Goal: Share content

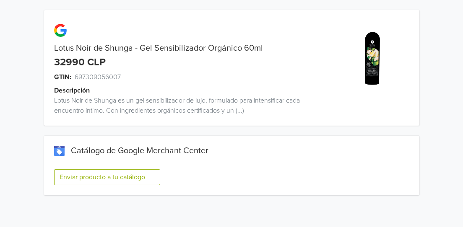
click at [97, 174] on button "Enviar producto a tu catálogo" at bounding box center [107, 177] width 106 height 16
